Goal: Information Seeking & Learning: Learn about a topic

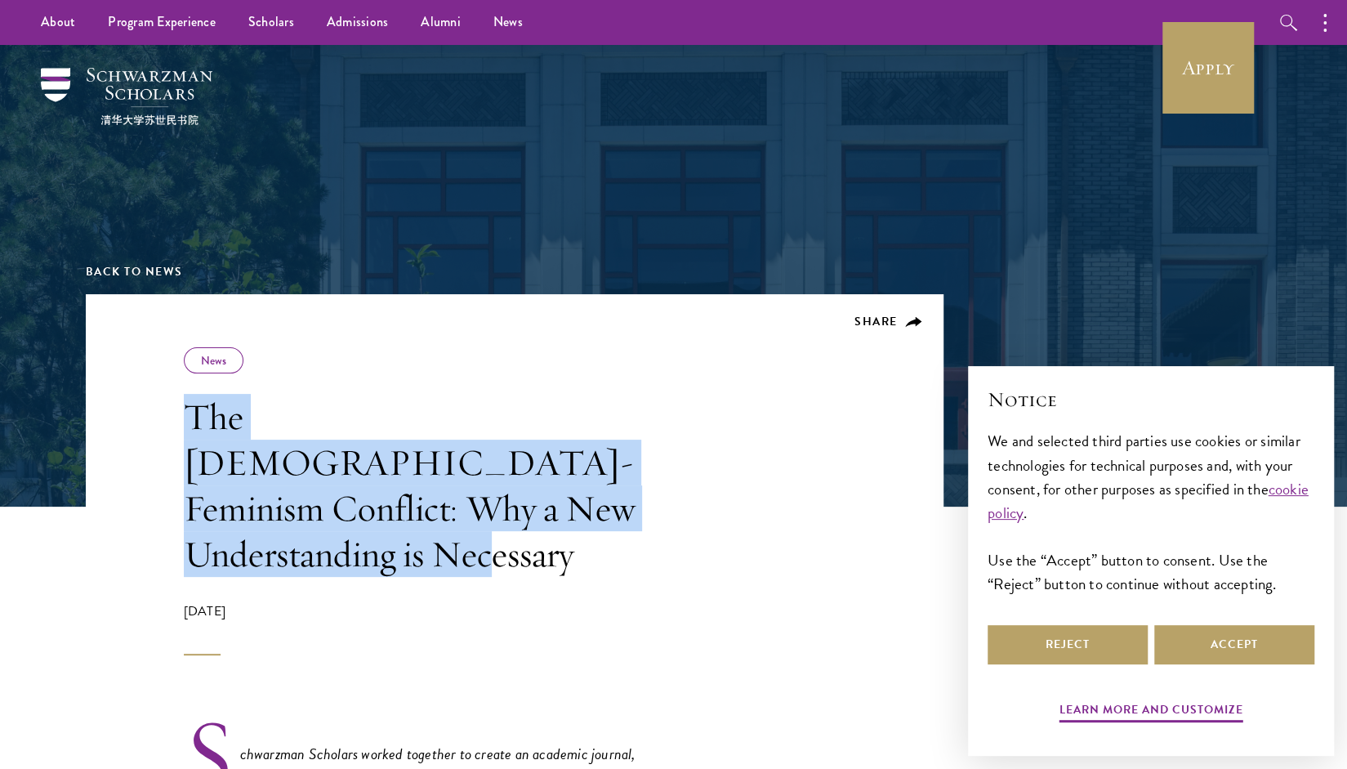
drag, startPoint x: 190, startPoint y: 418, endPoint x: 590, endPoint y: 512, distance: 411.3
click at [590, 512] on h1 "The [DEMOGRAPHIC_DATA]-Feminism Conflict: Why a New Understanding is Necessary" at bounding box center [417, 485] width 466 height 183
copy h1 "The [DEMOGRAPHIC_DATA]-Feminism Conflict: Why a New Understanding is Necessary"
click at [585, 506] on h1 "The [DEMOGRAPHIC_DATA]-Feminism Conflict: Why a New Understanding is Necessary" at bounding box center [417, 485] width 466 height 183
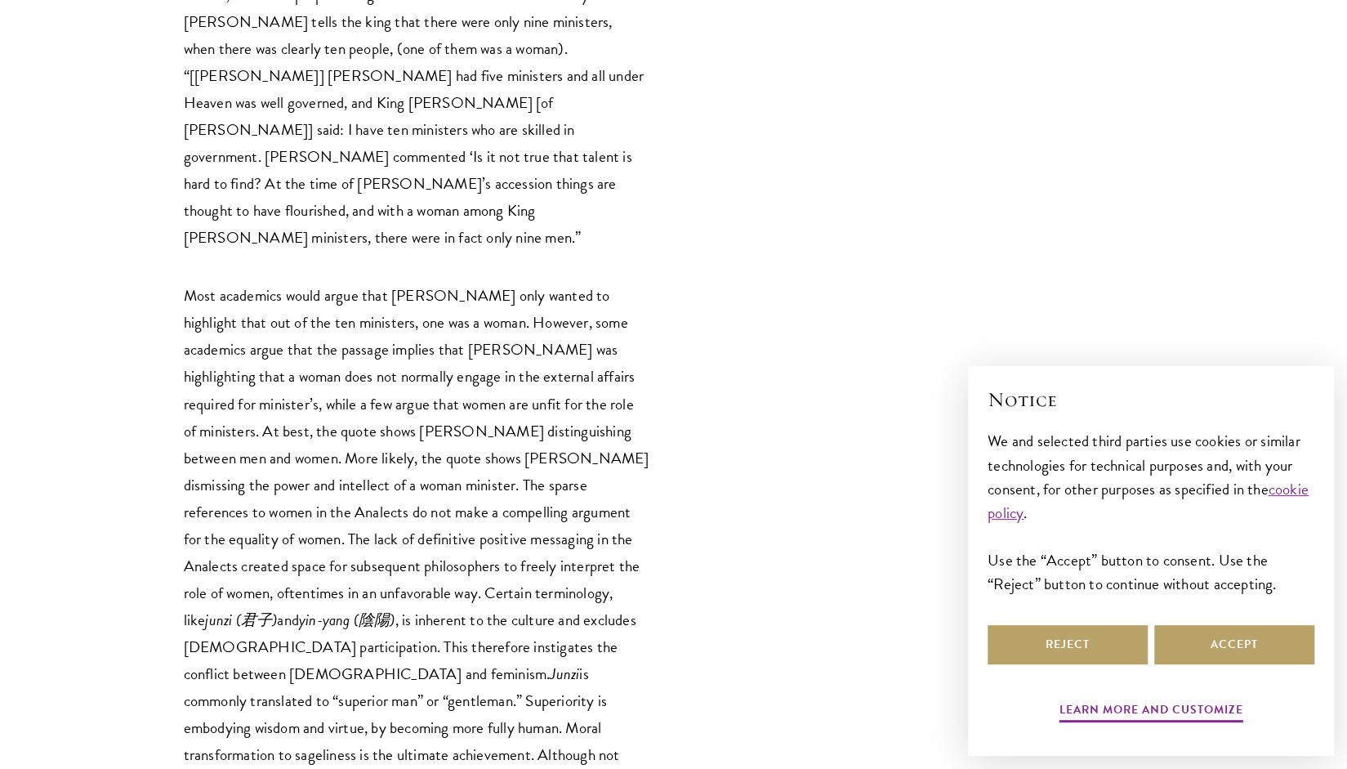
scroll to position [3899, 0]
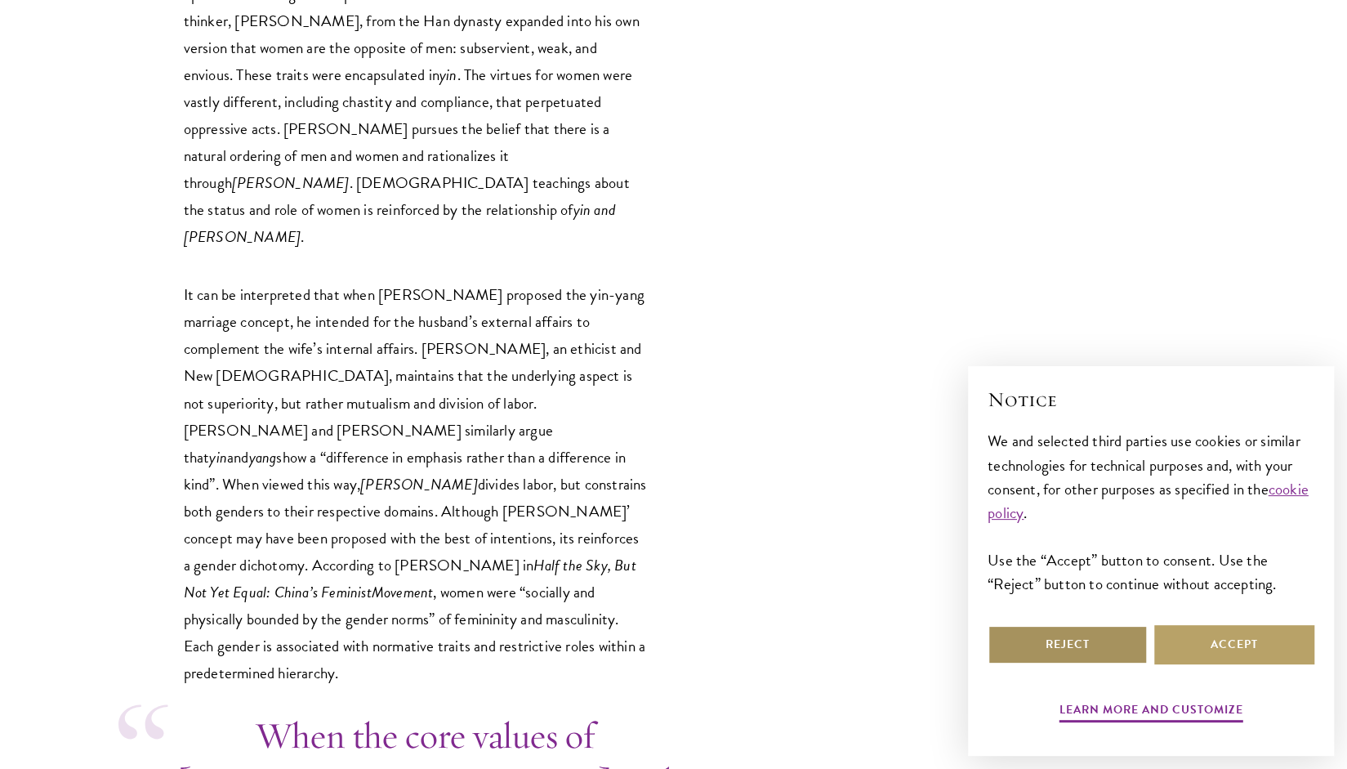
click at [1056, 646] on button "Reject" at bounding box center [1068, 644] width 160 height 39
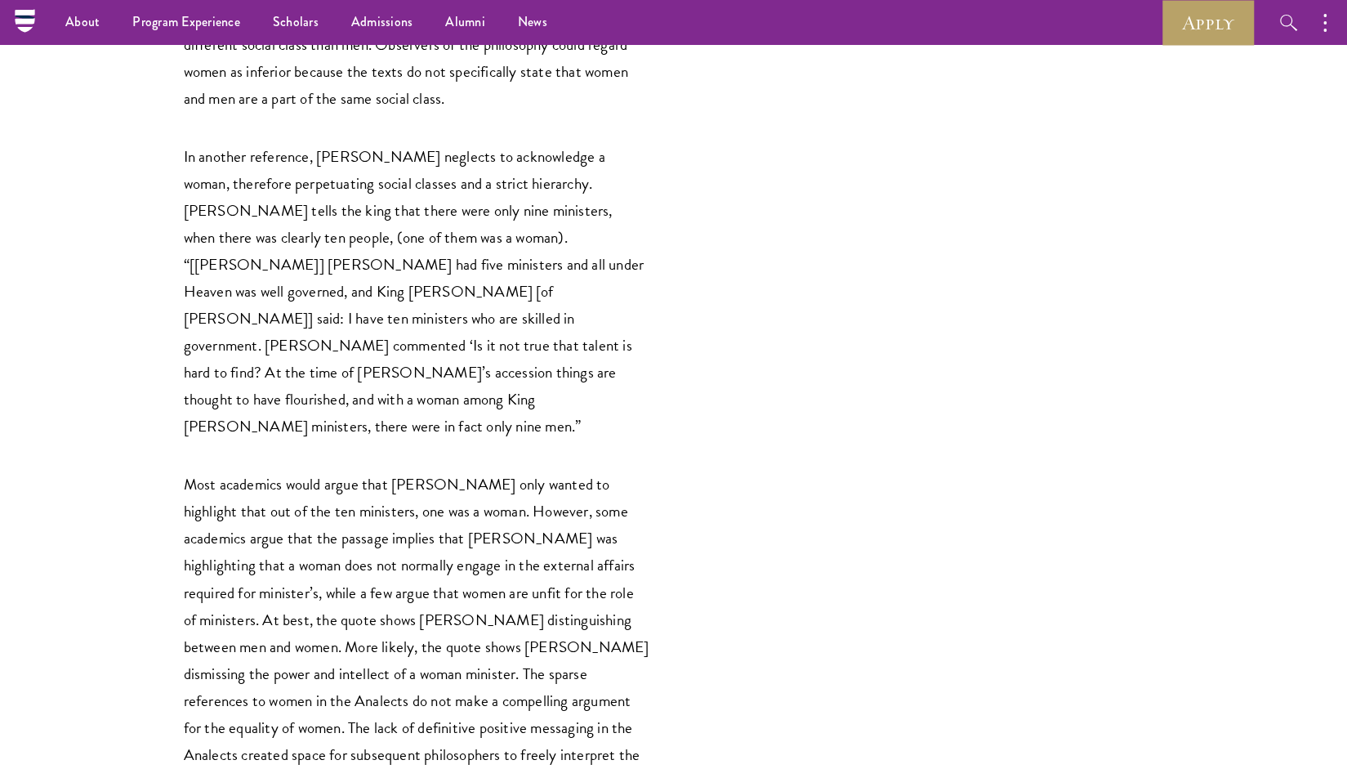
scroll to position [3139, 0]
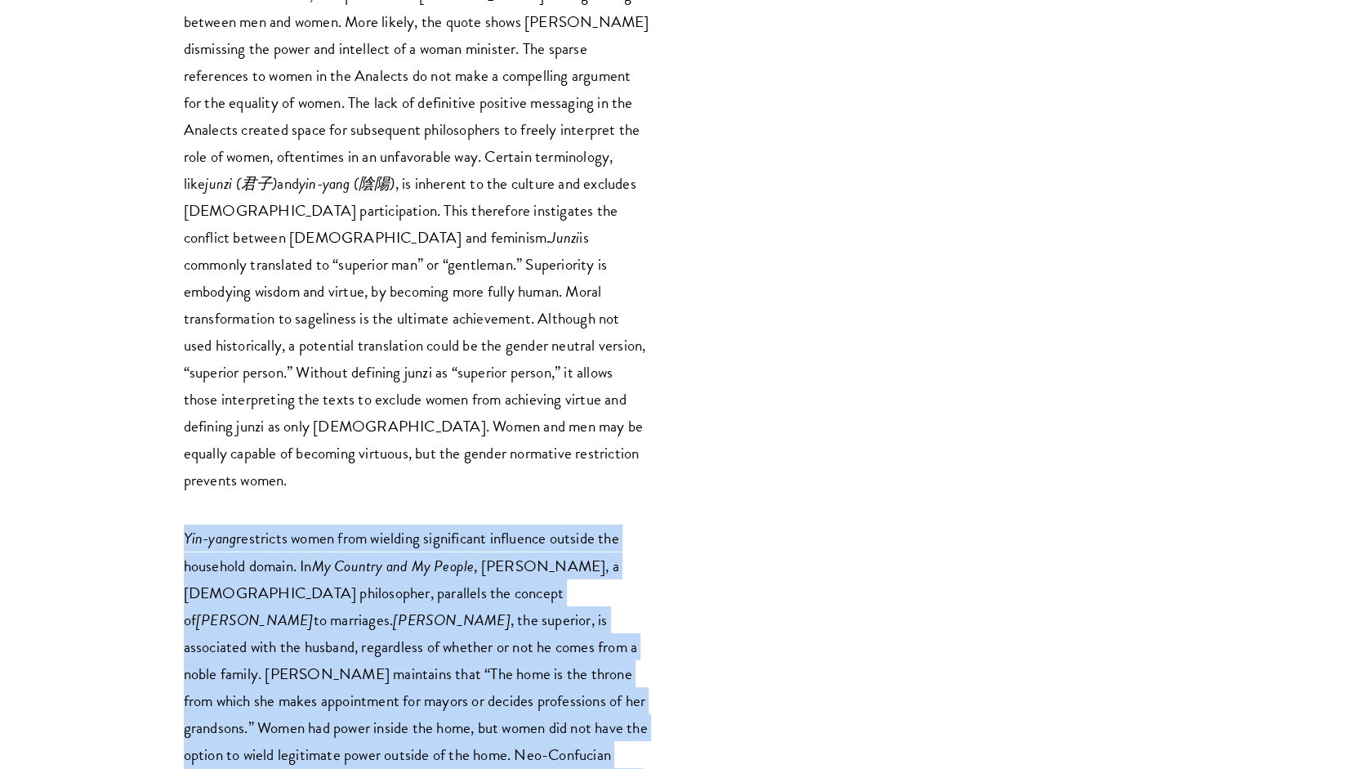
drag, startPoint x: 176, startPoint y: 224, endPoint x: 518, endPoint y: 640, distance: 538.2
copy p "Lor-ipsu dolorsita conse adip elitsedd eiusmodtemp incididun utlabor etd magnaa…"
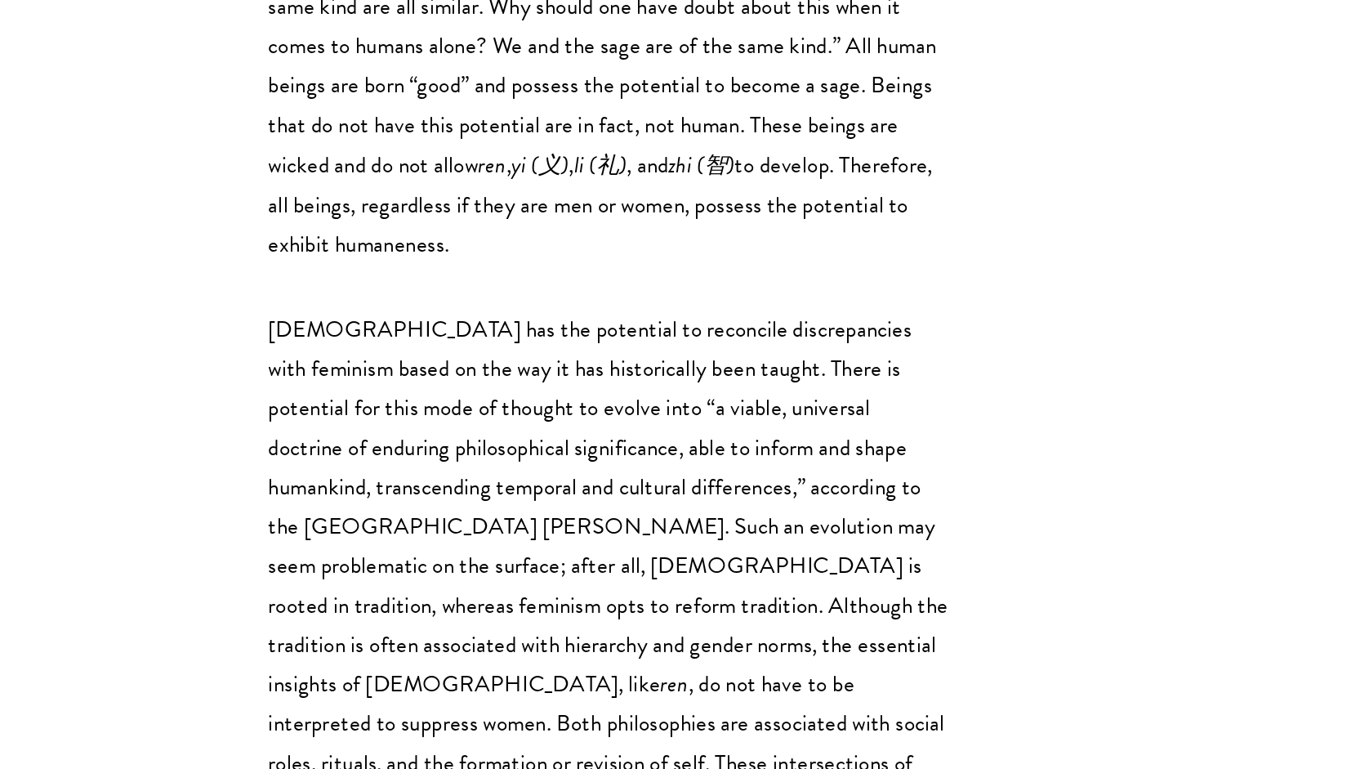
scroll to position [5385, 0]
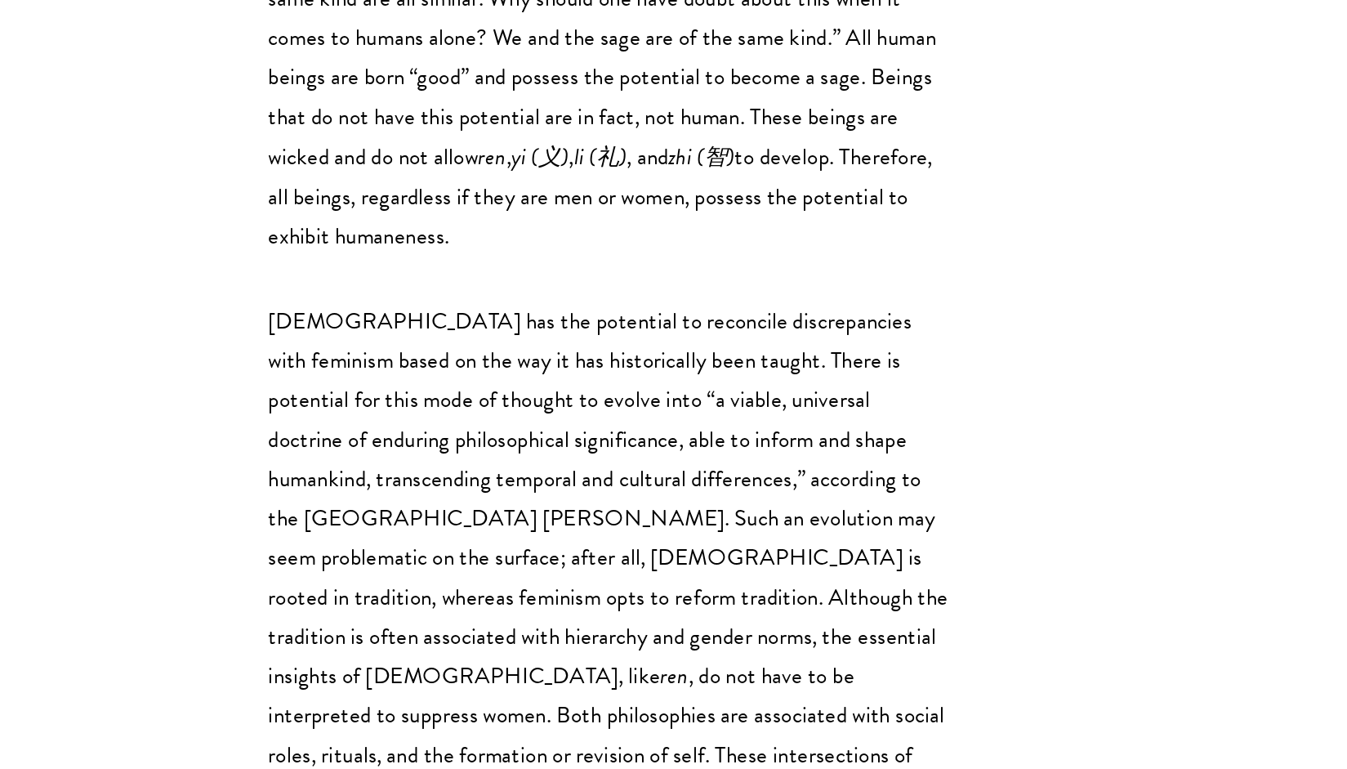
drag, startPoint x: 180, startPoint y: 345, endPoint x: 388, endPoint y: 442, distance: 229.9
copy p "The common ground between [DEMOGRAPHIC_DATA] and feminism lies in the concepts …"
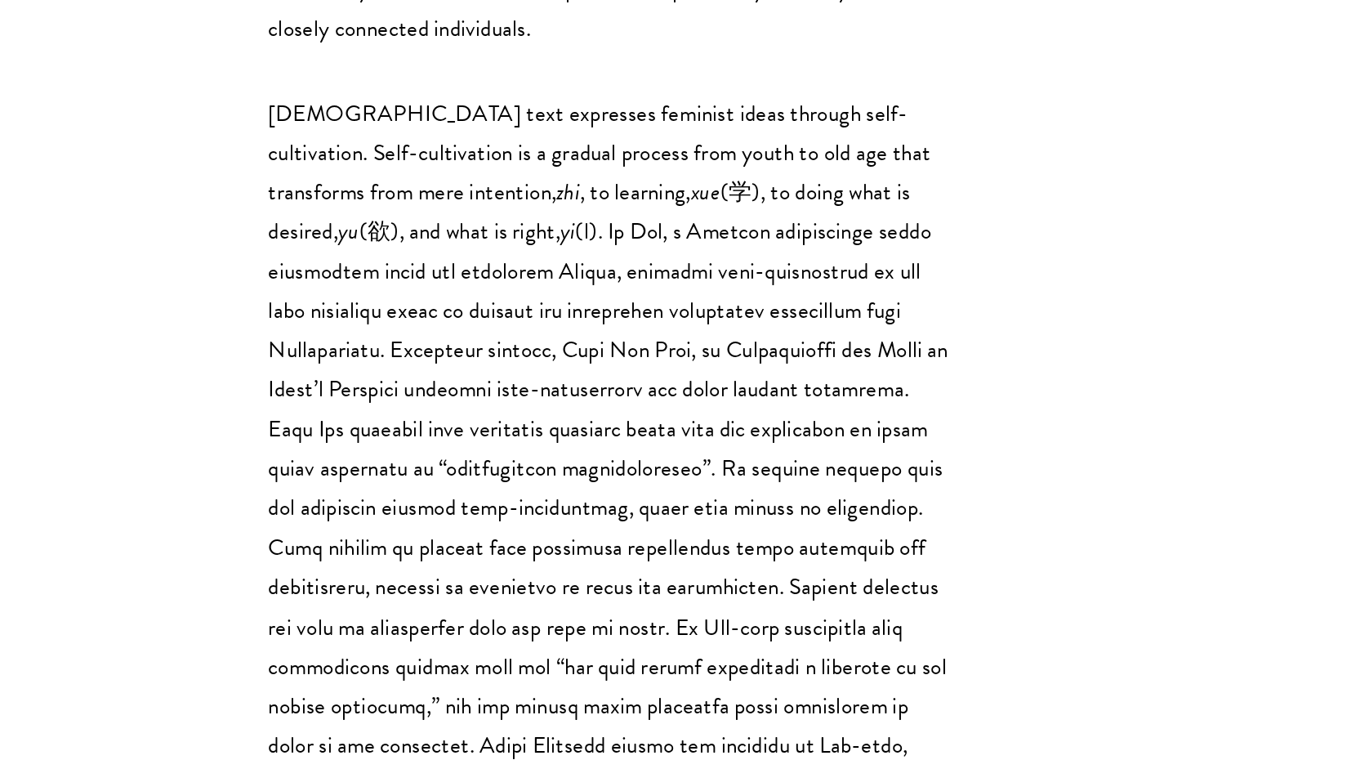
scroll to position [6319, 0]
